Goal: Transaction & Acquisition: Purchase product/service

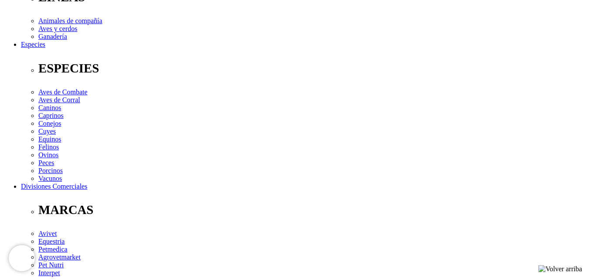
scroll to position [305, 0]
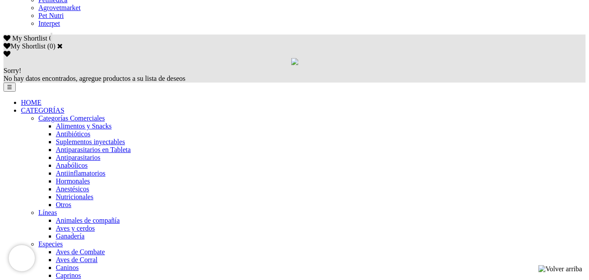
scroll to position [567, 0]
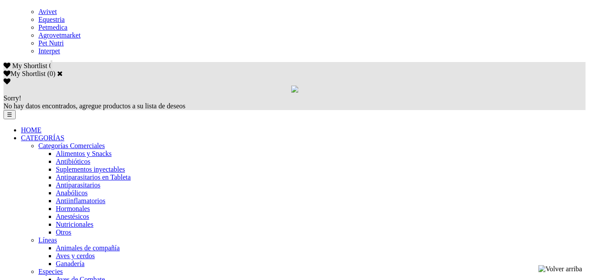
scroll to position [524, 0]
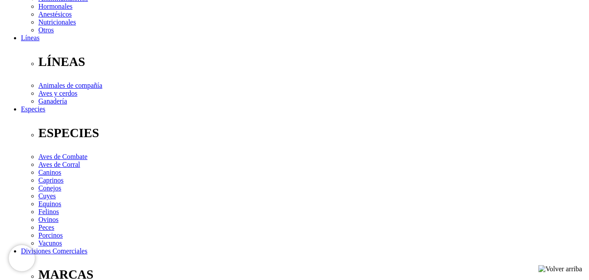
scroll to position [305, 0]
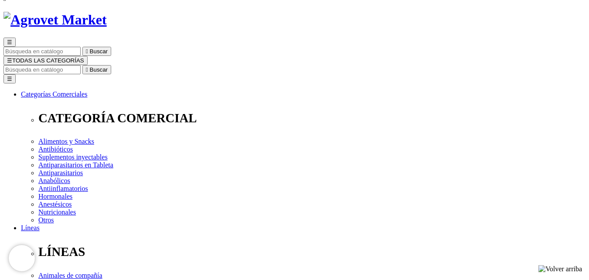
scroll to position [87, 0]
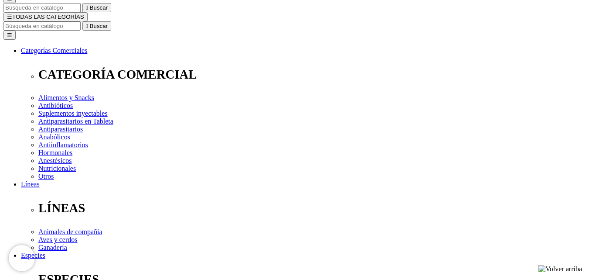
select select "354"
